Goal: Transaction & Acquisition: Purchase product/service

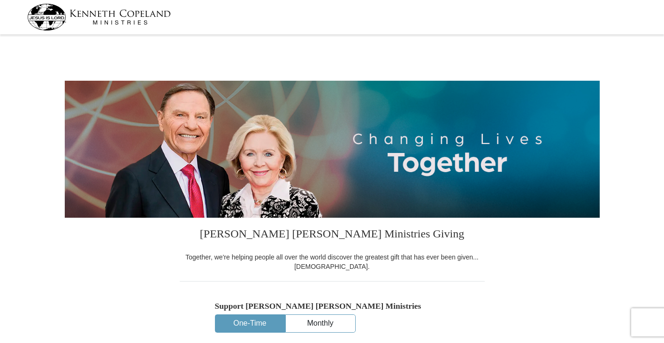
select select "MO"
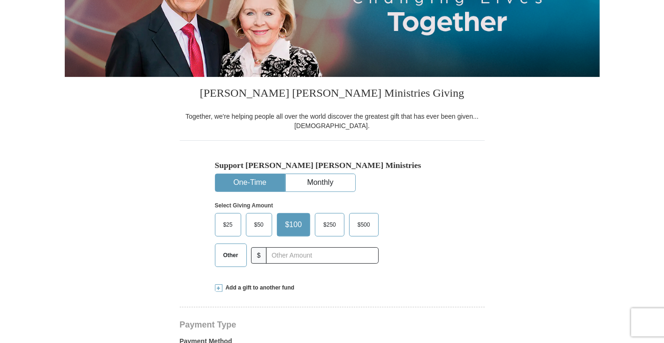
click at [257, 225] on span "$50" at bounding box center [259, 225] width 19 height 14
click at [0, 0] on input "$50" at bounding box center [0, 0] width 0 height 0
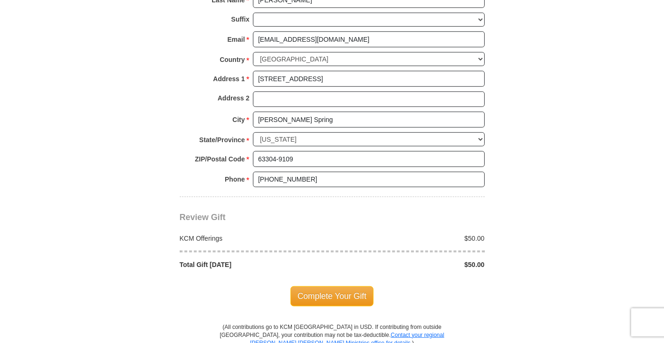
scroll to position [704, 0]
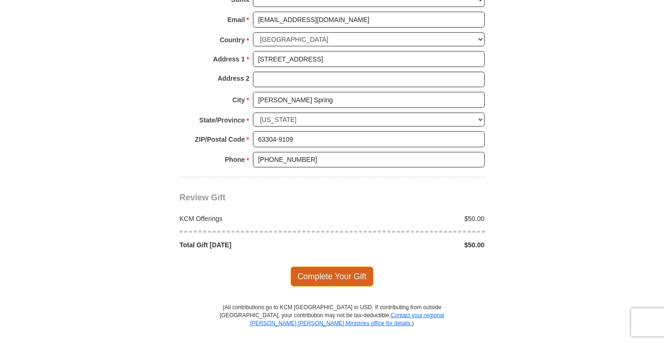
click at [335, 274] on span "Complete Your Gift" at bounding box center [331, 277] width 83 height 20
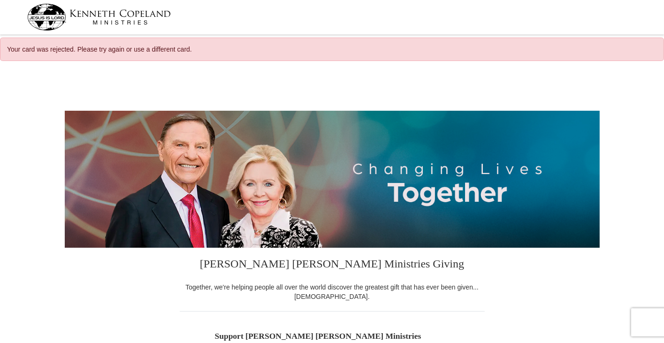
select select "MO"
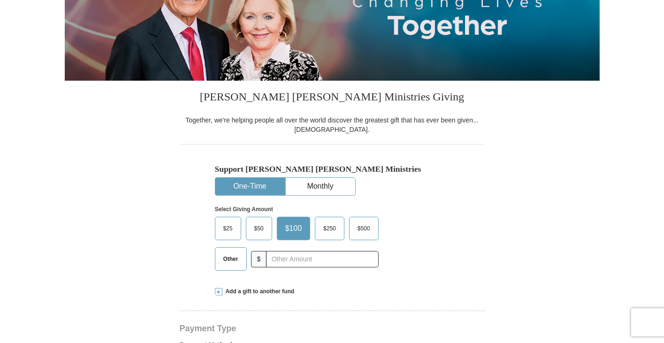
scroll to position [188, 0]
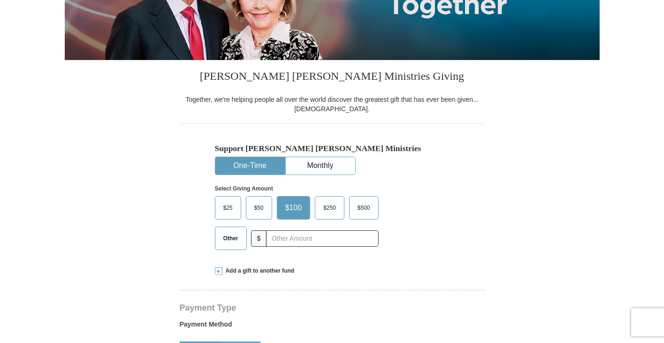
click at [263, 208] on span "$50" at bounding box center [259, 208] width 19 height 14
click at [0, 0] on input "$50" at bounding box center [0, 0] width 0 height 0
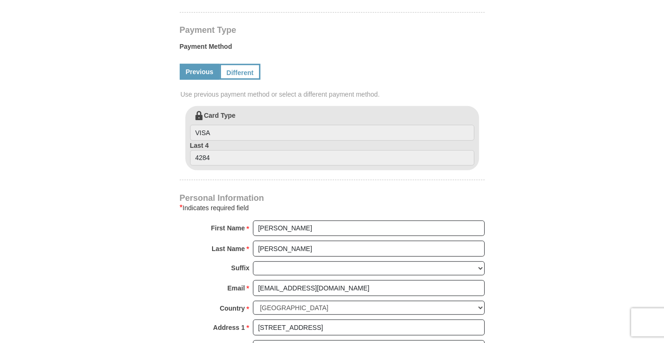
scroll to position [469, 0]
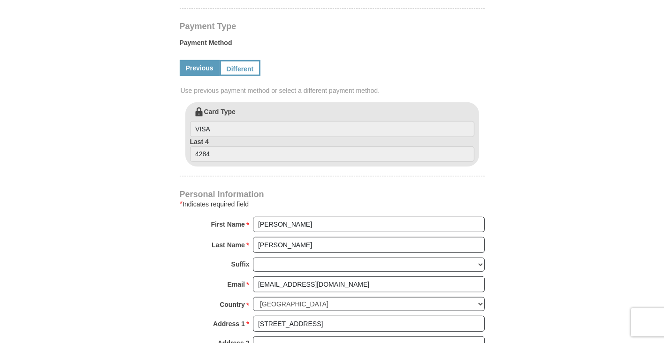
click at [197, 69] on link "Previous" at bounding box center [200, 68] width 40 height 16
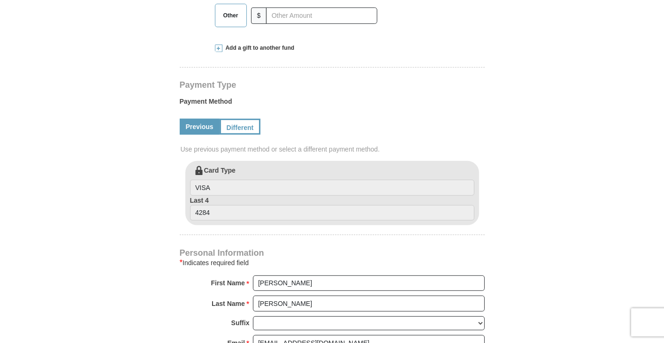
scroll to position [375, 0]
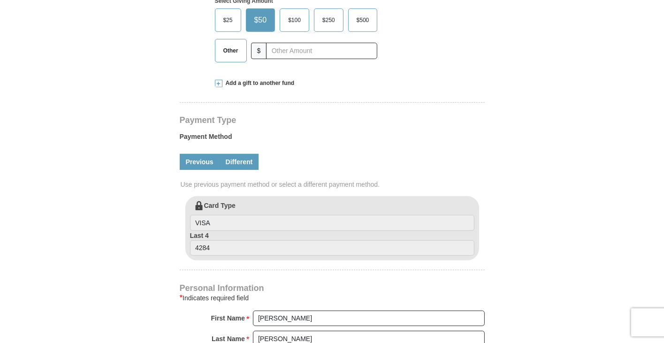
click at [241, 161] on link "Different" at bounding box center [239, 162] width 39 height 16
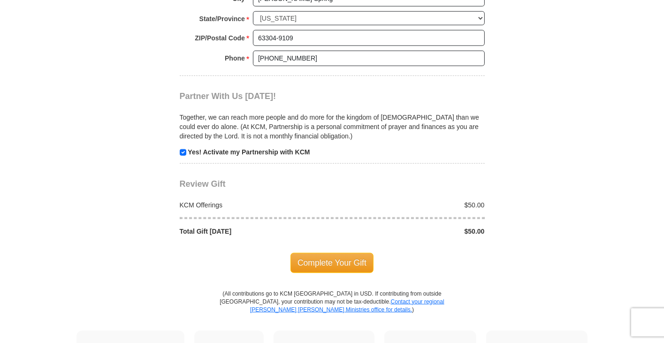
scroll to position [985, 0]
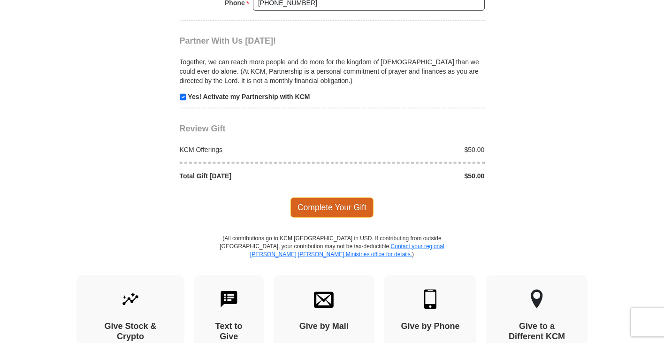
click at [336, 206] on span "Complete Your Gift" at bounding box center [331, 208] width 83 height 20
